Goal: Information Seeking & Learning: Learn about a topic

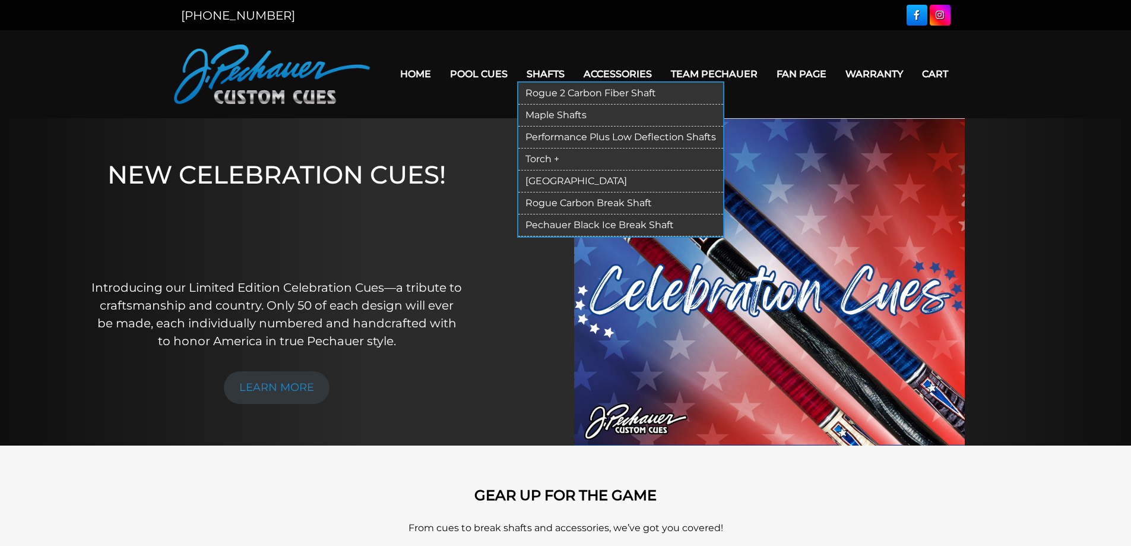
click at [546, 94] on link "Rogue 2 Carbon Fiber Shaft" at bounding box center [620, 94] width 205 height 22
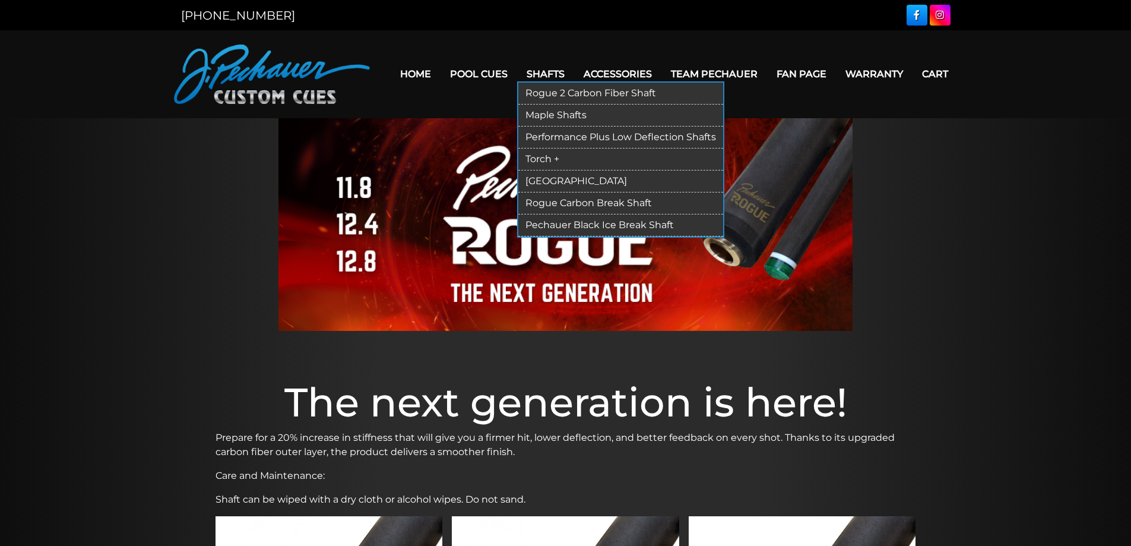
click at [561, 112] on link "Maple Shafts" at bounding box center [620, 115] width 205 height 22
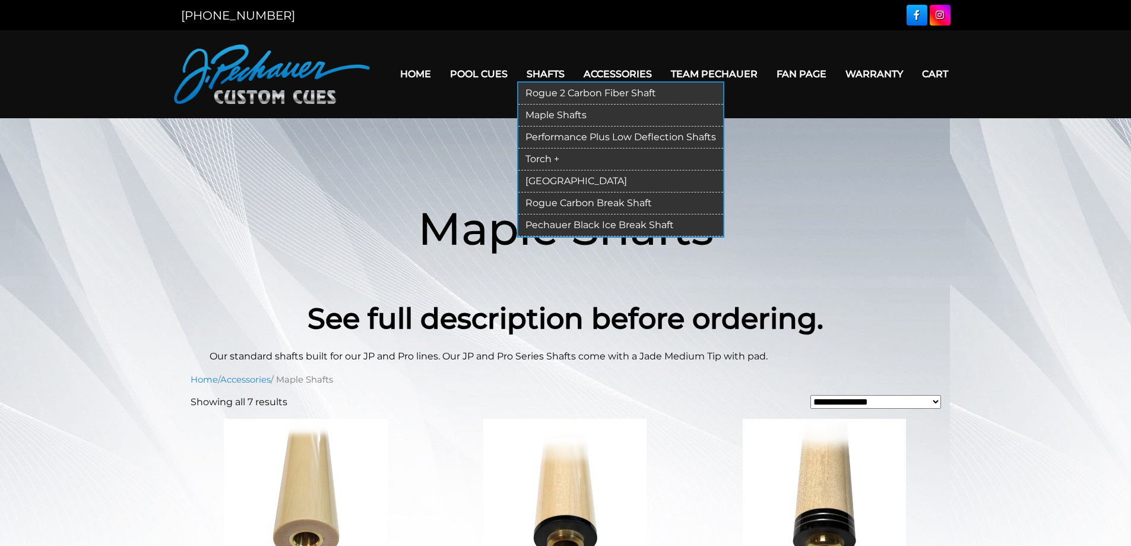
click at [550, 136] on link "Performance Plus Low Deflection Shafts" at bounding box center [620, 137] width 205 height 22
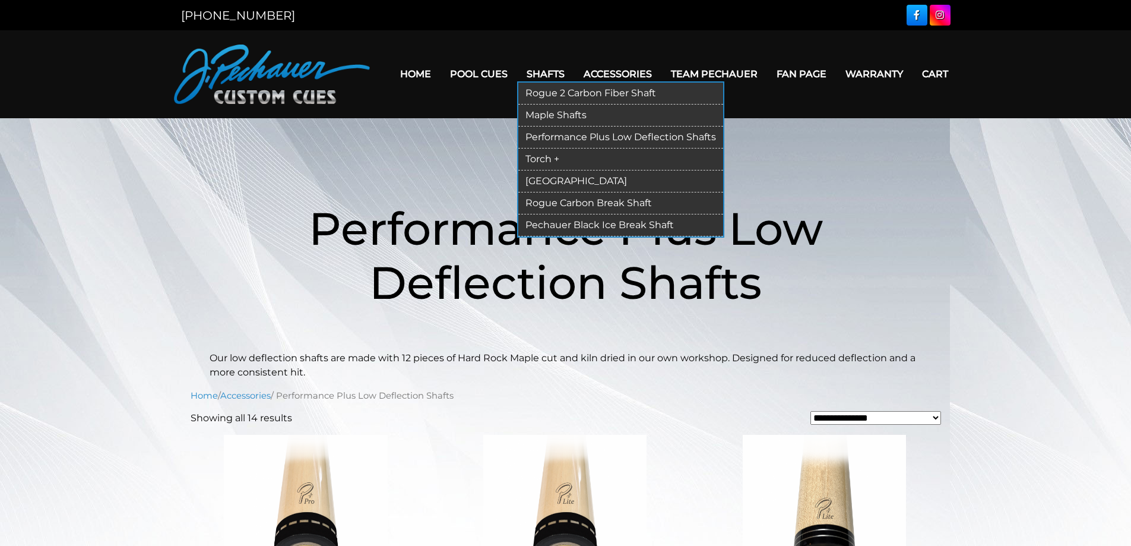
click at [546, 161] on link "Torch +" at bounding box center [620, 159] width 205 height 22
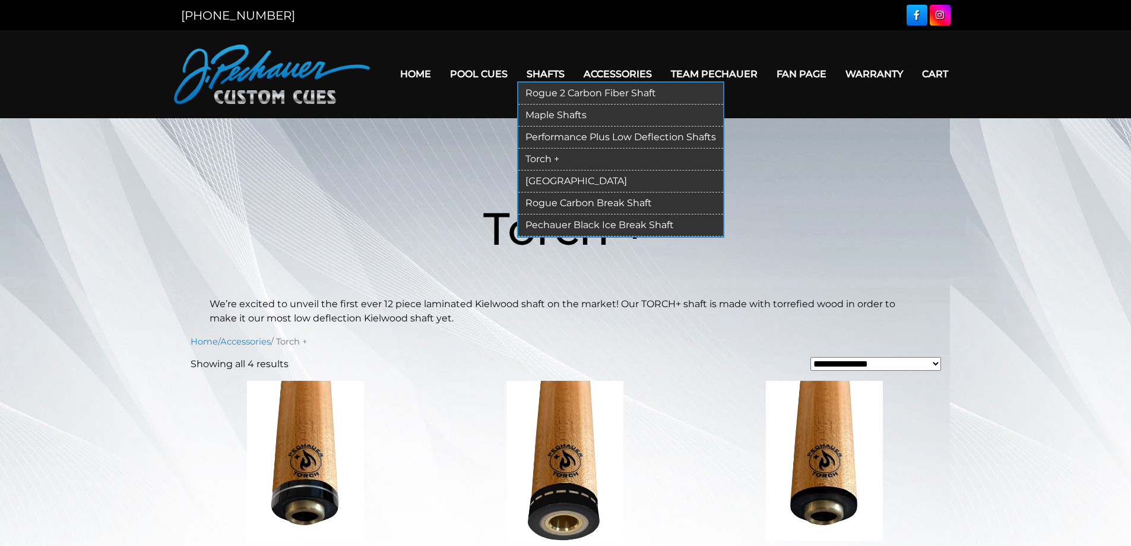
click at [545, 186] on link "[GEOGRAPHIC_DATA]" at bounding box center [620, 181] width 205 height 22
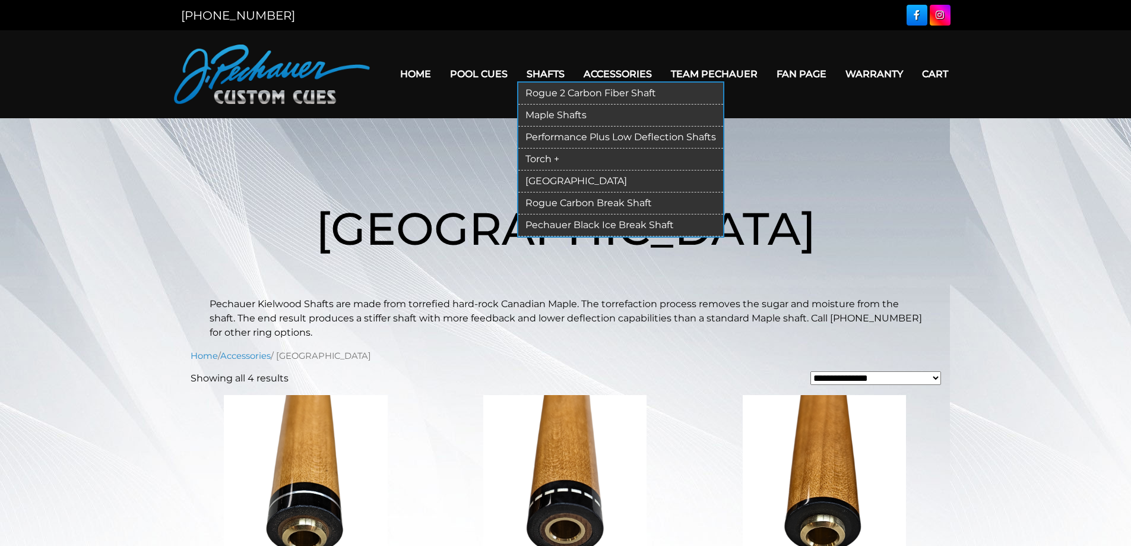
click at [550, 205] on link "Rogue Carbon Break Shaft" at bounding box center [620, 203] width 205 height 22
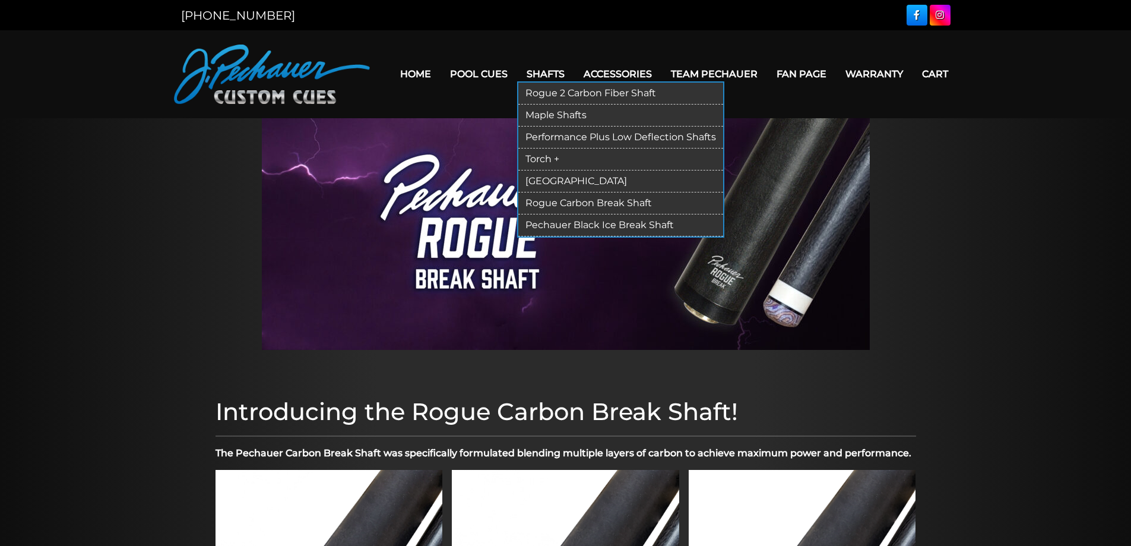
click at [544, 75] on link "Shafts" at bounding box center [545, 74] width 57 height 30
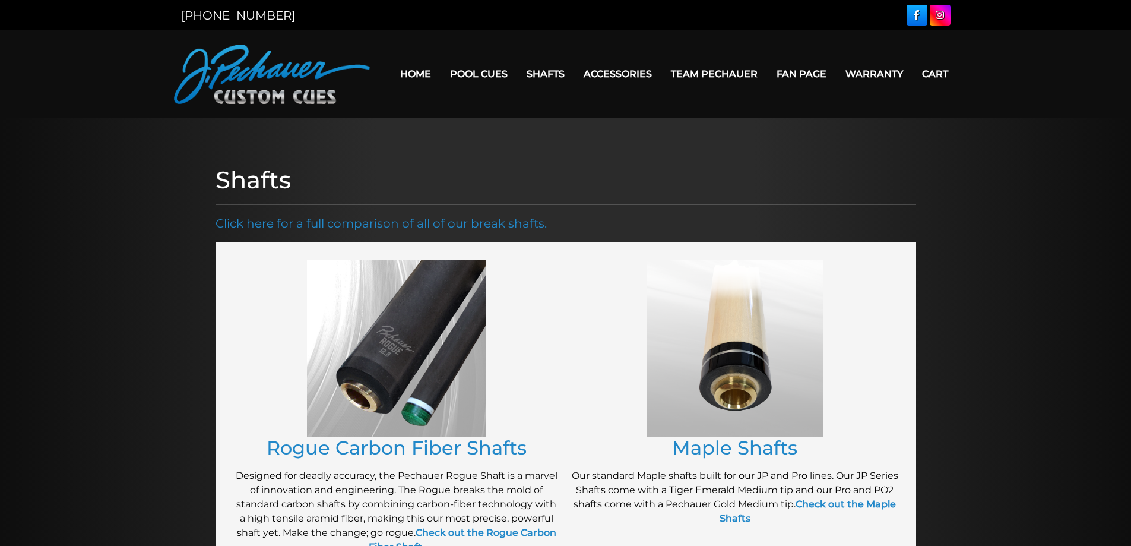
click at [868, 72] on link "Warranty" at bounding box center [874, 74] width 77 height 30
